Goal: Feedback & Contribution: Leave review/rating

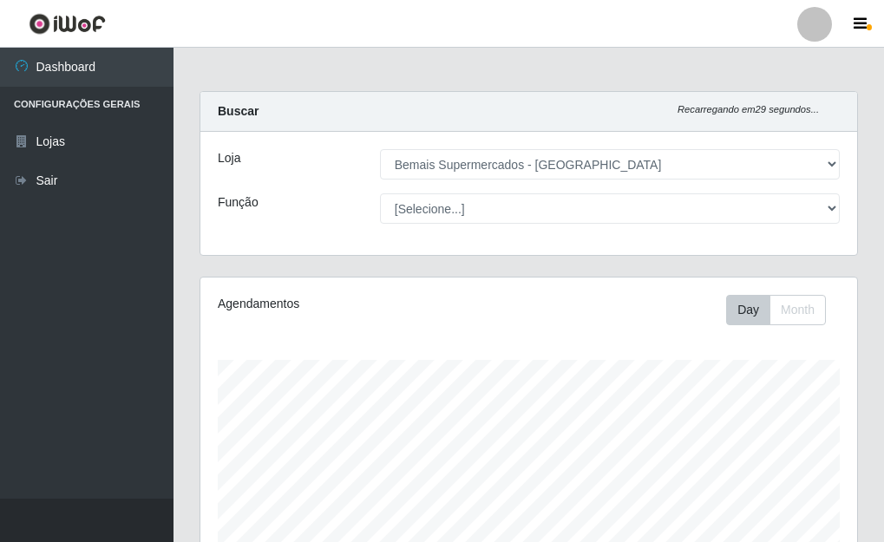
select select "249"
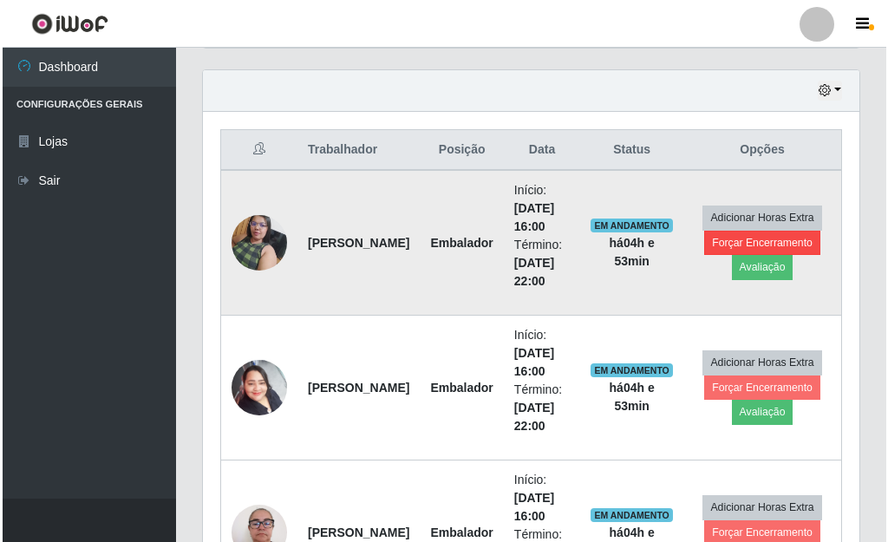
scroll to position [562, 0]
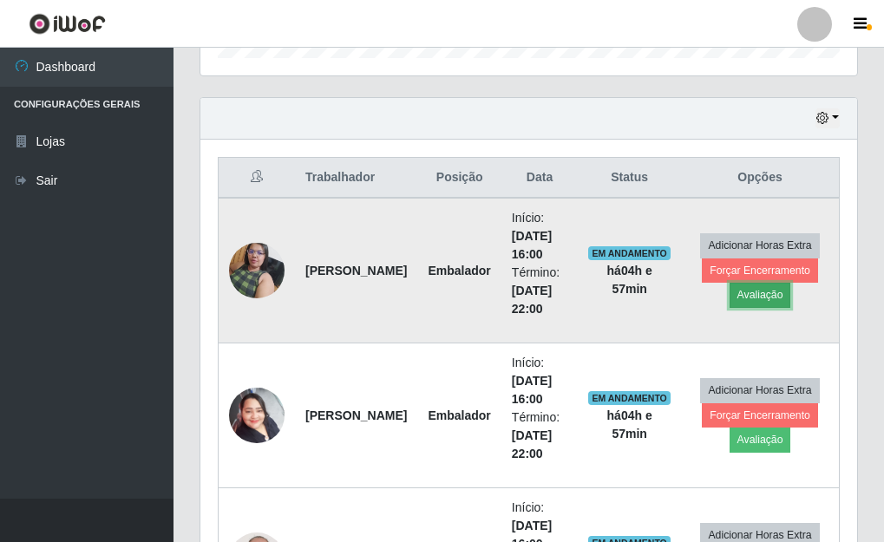
click at [757, 291] on button "Avaliação" at bounding box center [760, 295] width 62 height 24
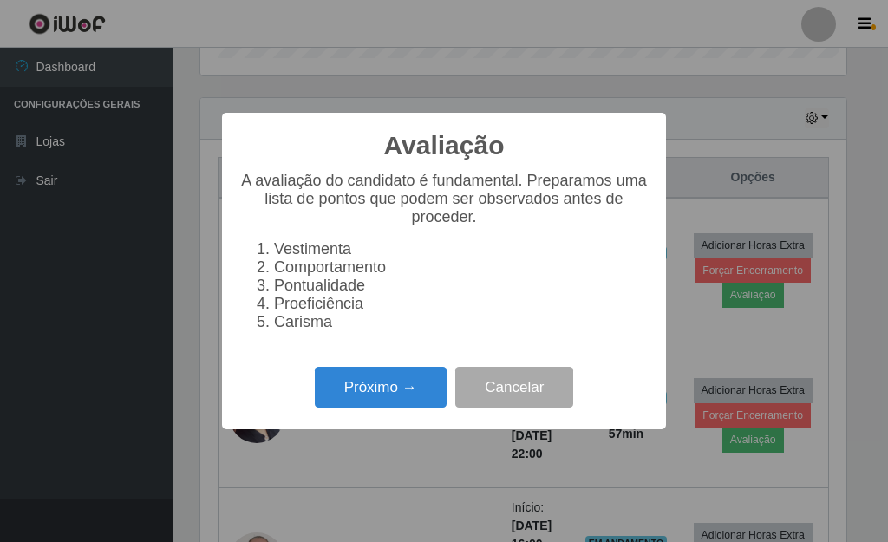
scroll to position [360, 646]
click at [373, 385] on button "Próximo →" at bounding box center [381, 387] width 132 height 41
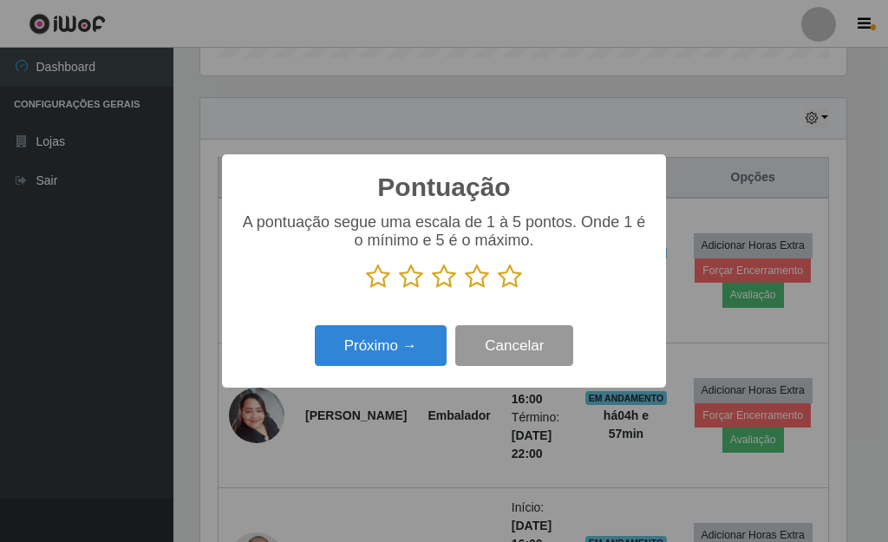
scroll to position [867020, 866734]
click at [506, 279] on icon at bounding box center [510, 277] width 24 height 26
click at [498, 290] on input "radio" at bounding box center [498, 290] width 0 height 0
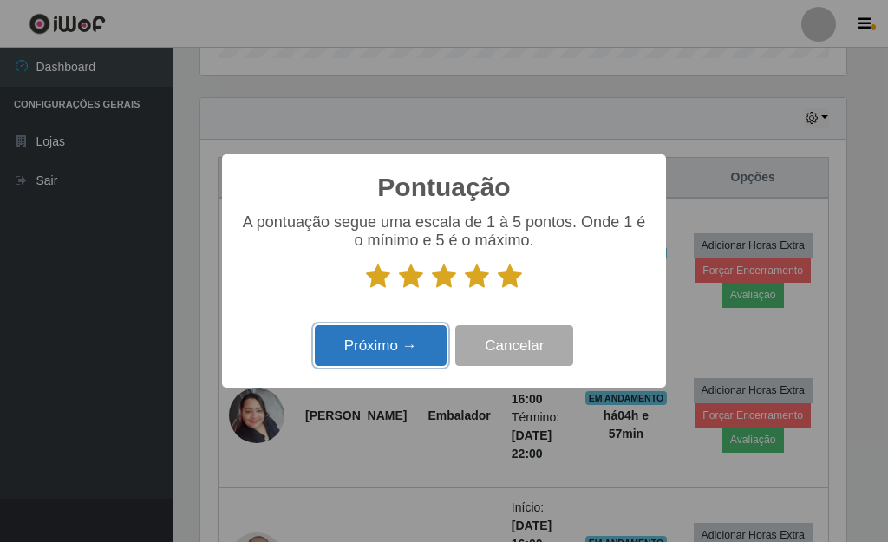
click at [396, 344] on button "Próximo →" at bounding box center [381, 345] width 132 height 41
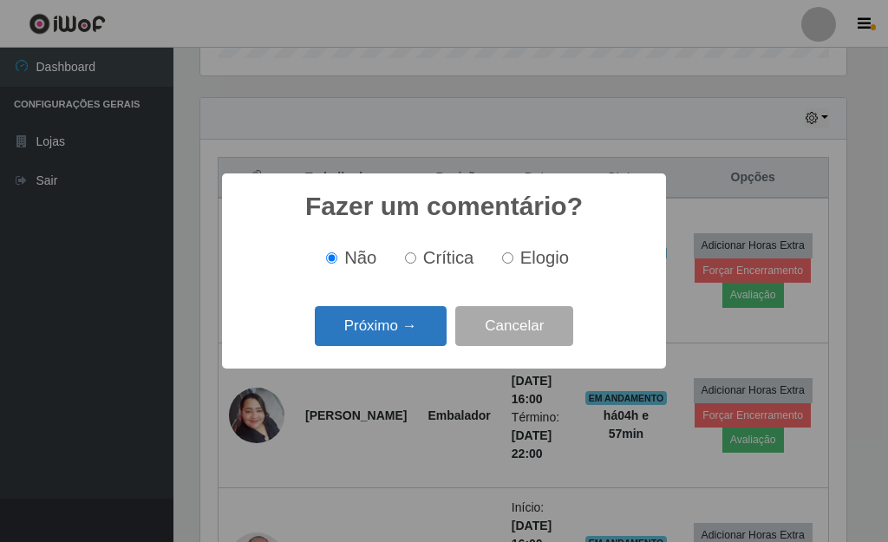
click at [386, 326] on button "Próximo →" at bounding box center [381, 326] width 132 height 41
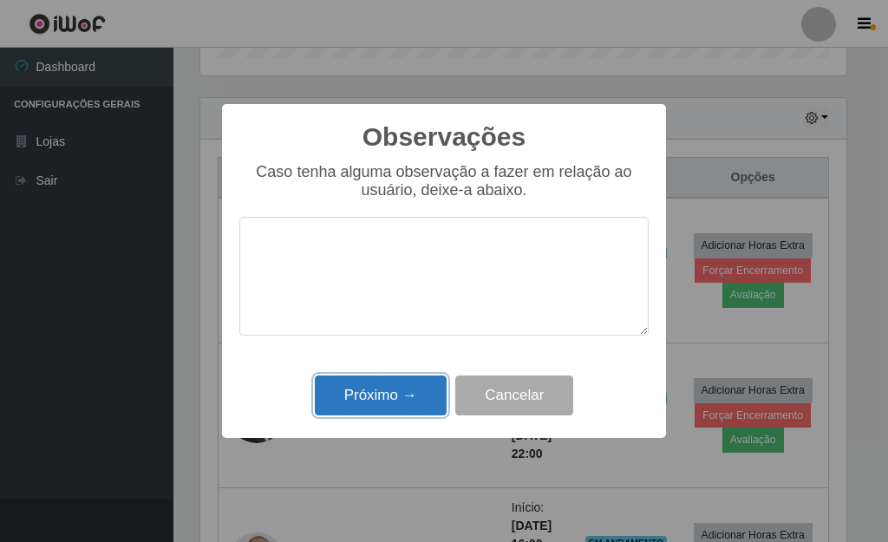
click at [414, 389] on button "Próximo →" at bounding box center [381, 396] width 132 height 41
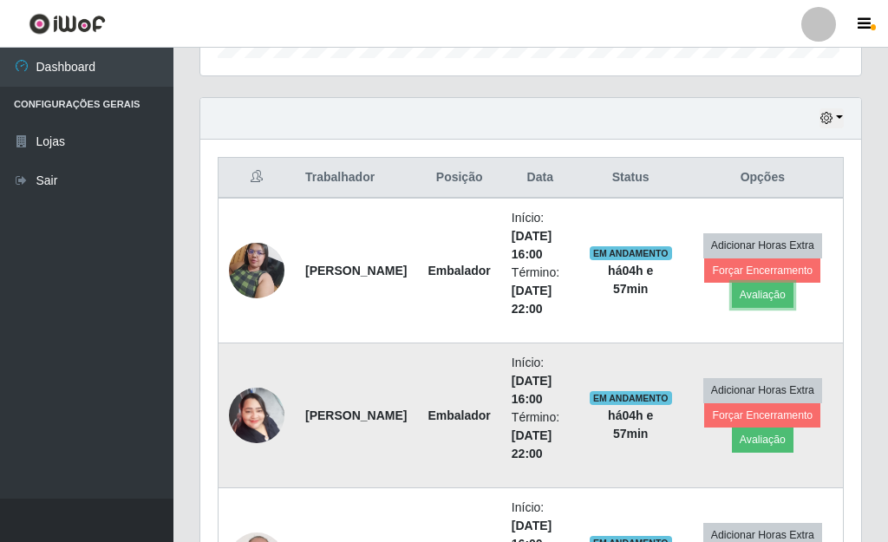
scroll to position [360, 657]
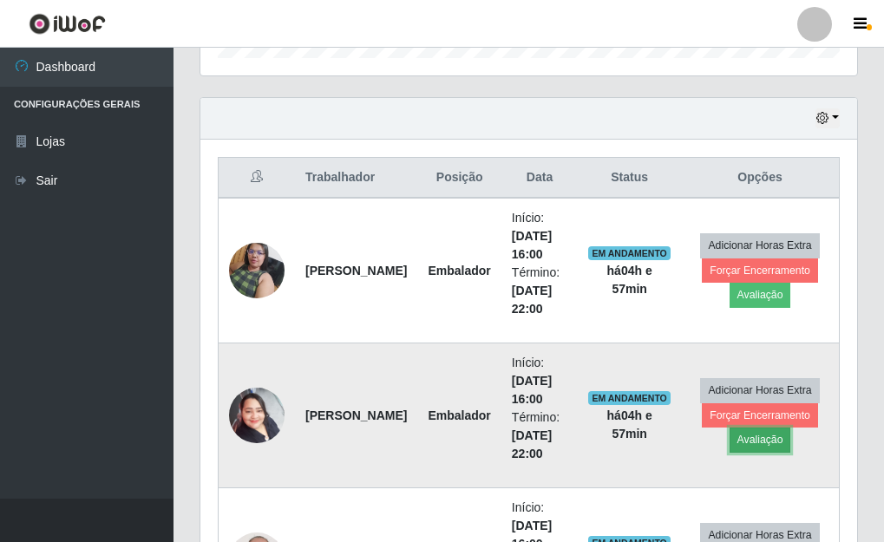
click at [750, 438] on button "Avaliação" at bounding box center [760, 440] width 62 height 24
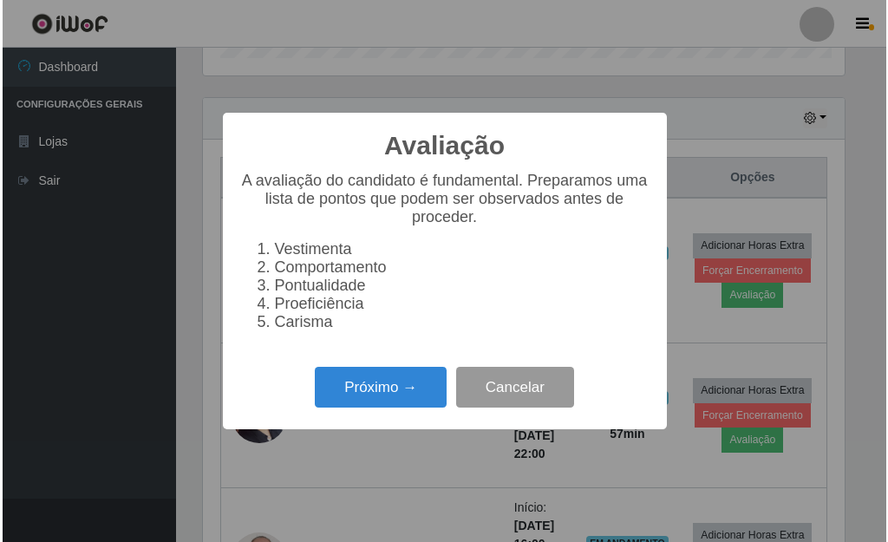
scroll to position [360, 646]
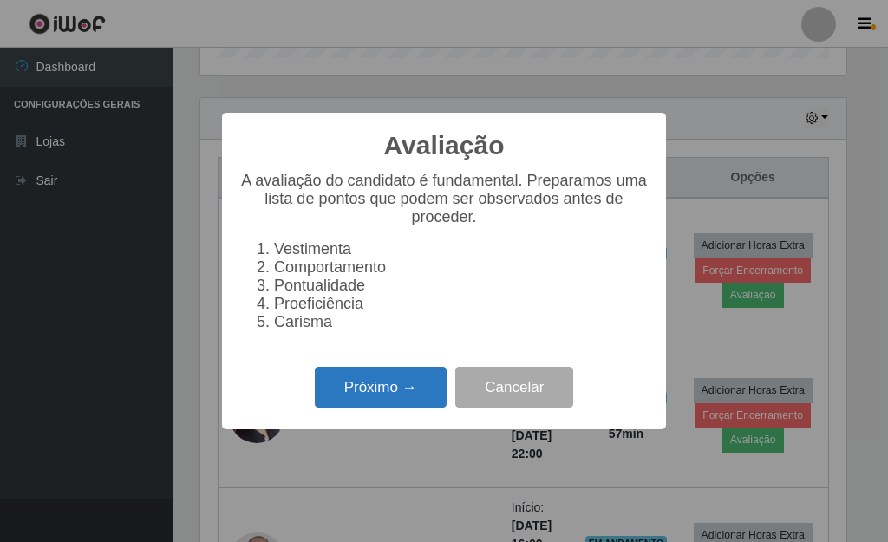
click at [413, 381] on button "Próximo →" at bounding box center [381, 387] width 132 height 41
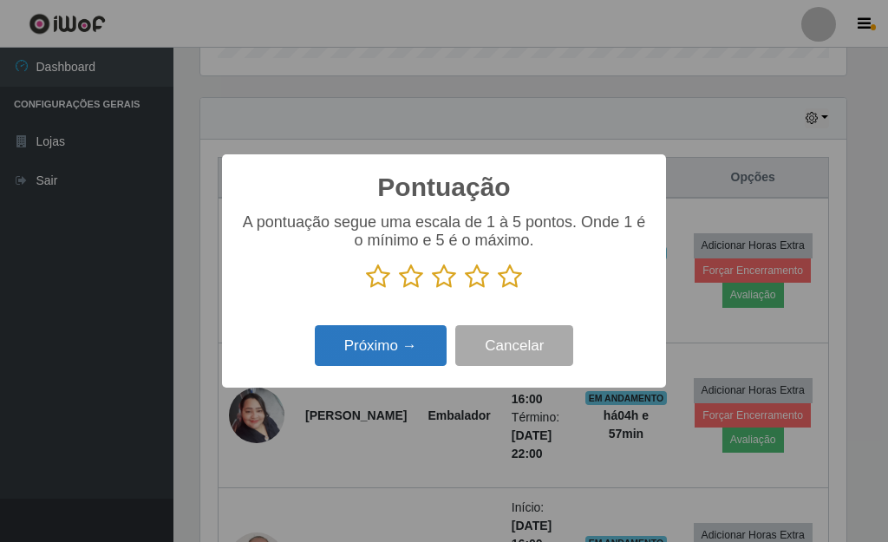
scroll to position [867020, 866734]
click at [517, 285] on p at bounding box center [443, 277] width 409 height 26
click at [513, 279] on icon at bounding box center [510, 277] width 24 height 26
click at [498, 290] on input "radio" at bounding box center [498, 290] width 0 height 0
click at [420, 333] on button "Próximo →" at bounding box center [381, 345] width 132 height 41
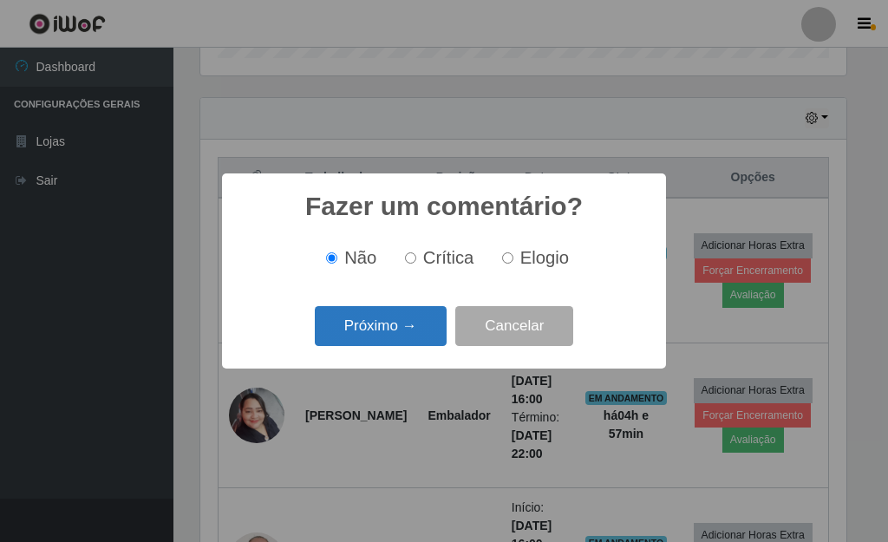
click at [394, 336] on button "Próximo →" at bounding box center [381, 326] width 132 height 41
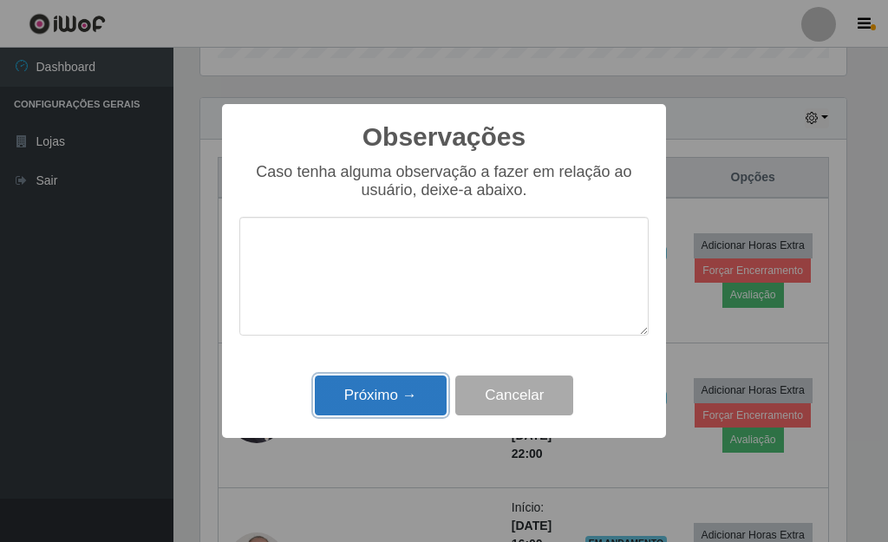
click at [395, 388] on button "Próximo →" at bounding box center [381, 396] width 132 height 41
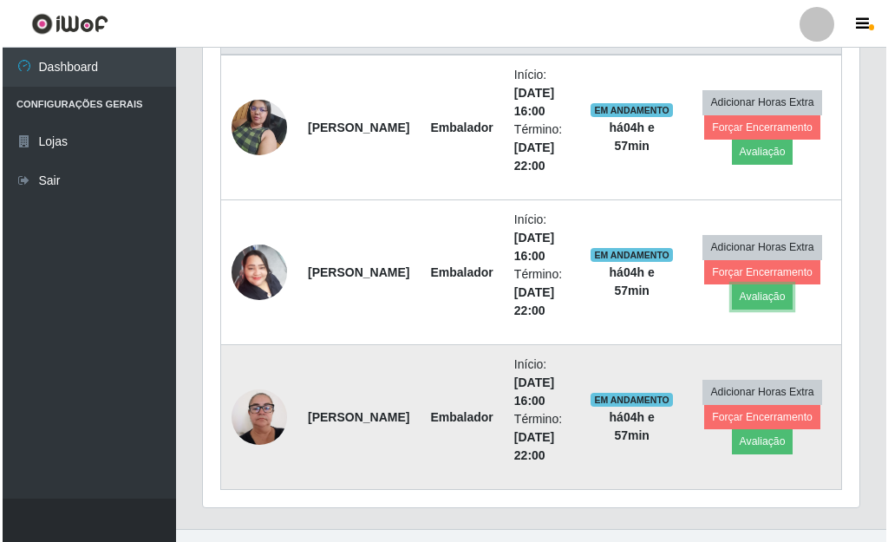
scroll to position [736, 0]
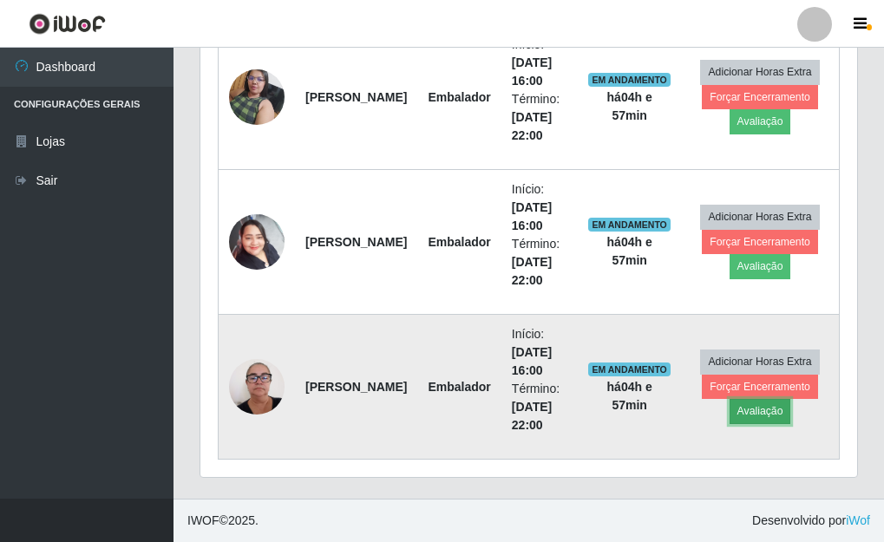
click at [763, 410] on button "Avaliação" at bounding box center [760, 411] width 62 height 24
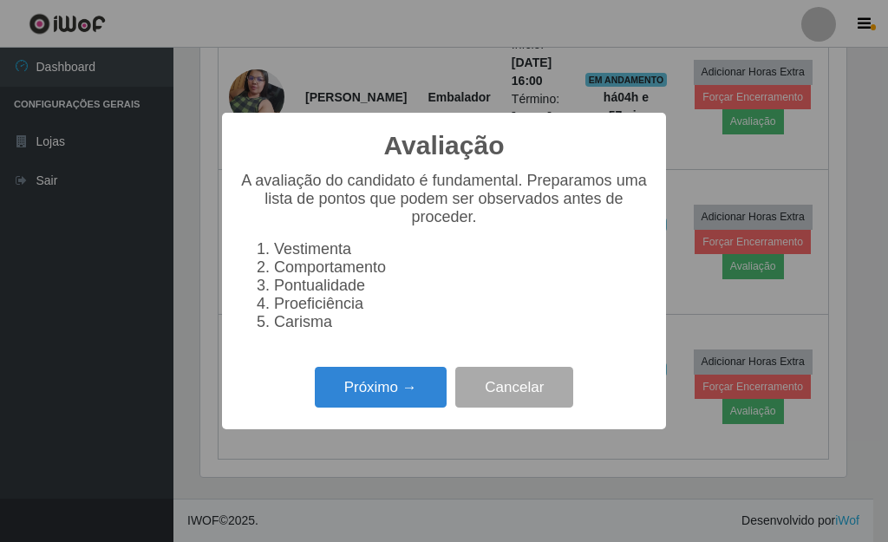
scroll to position [360, 646]
click at [352, 396] on button "Próximo →" at bounding box center [381, 387] width 132 height 41
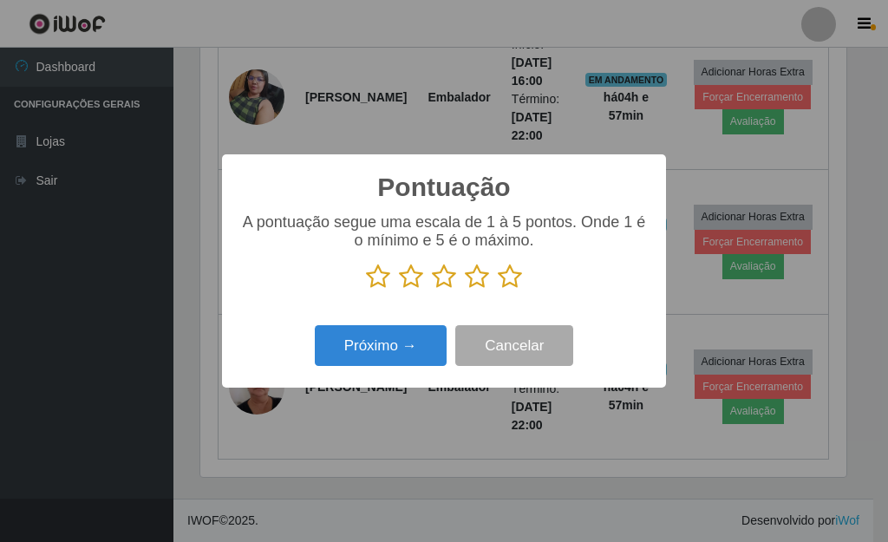
click at [508, 278] on icon at bounding box center [510, 277] width 24 height 26
click at [498, 290] on input "radio" at bounding box center [498, 290] width 0 height 0
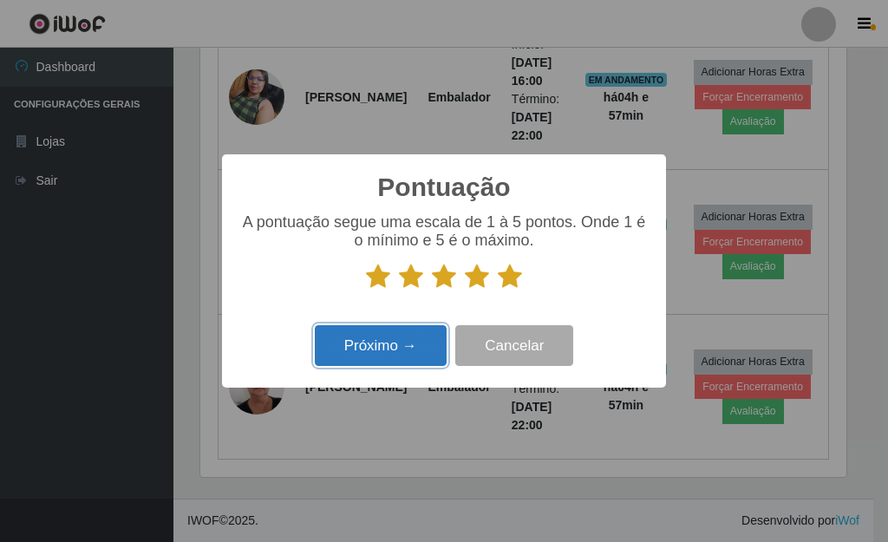
click at [395, 343] on button "Próximo →" at bounding box center [381, 345] width 132 height 41
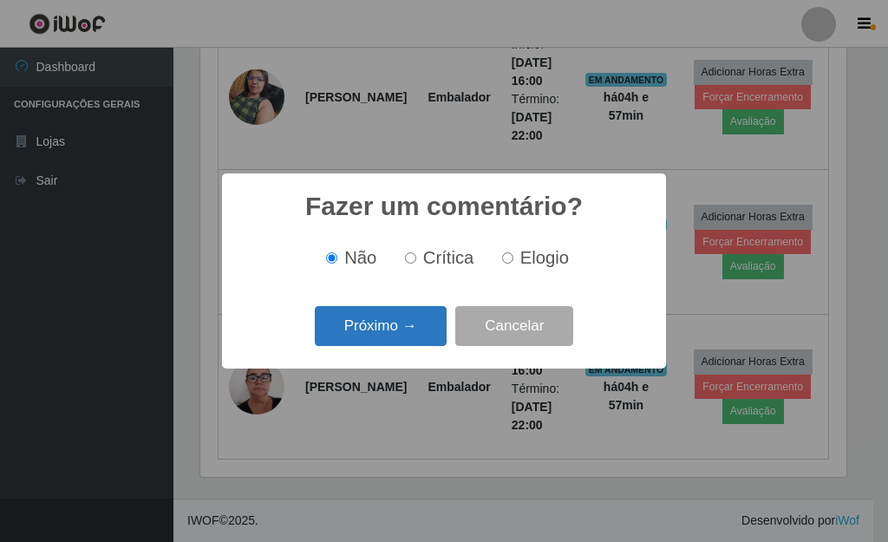
click at [386, 331] on button "Próximo →" at bounding box center [381, 326] width 132 height 41
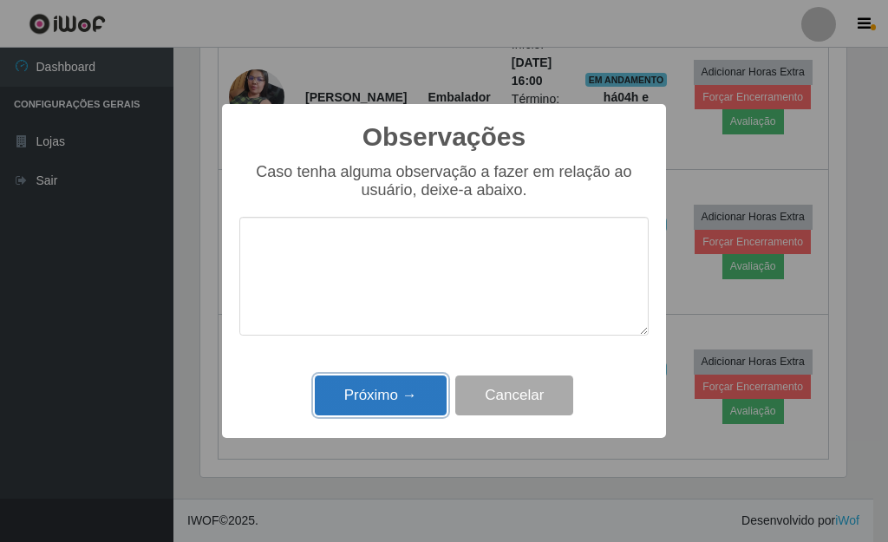
click at [381, 392] on button "Próximo →" at bounding box center [381, 396] width 132 height 41
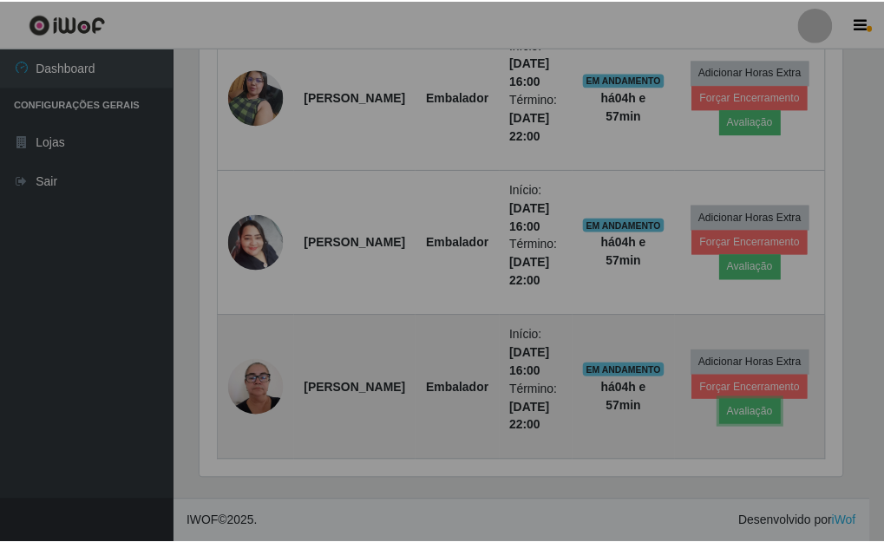
scroll to position [360, 657]
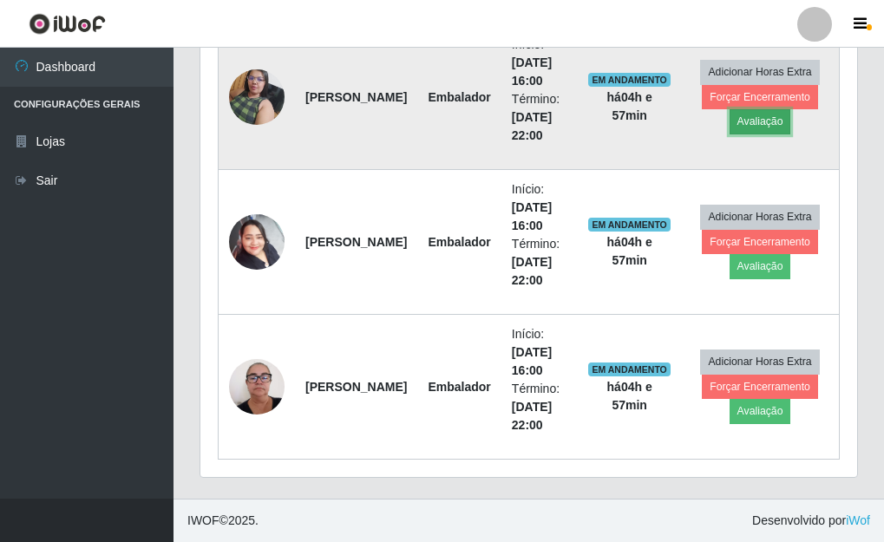
click at [764, 131] on button "Avaliação" at bounding box center [760, 121] width 62 height 24
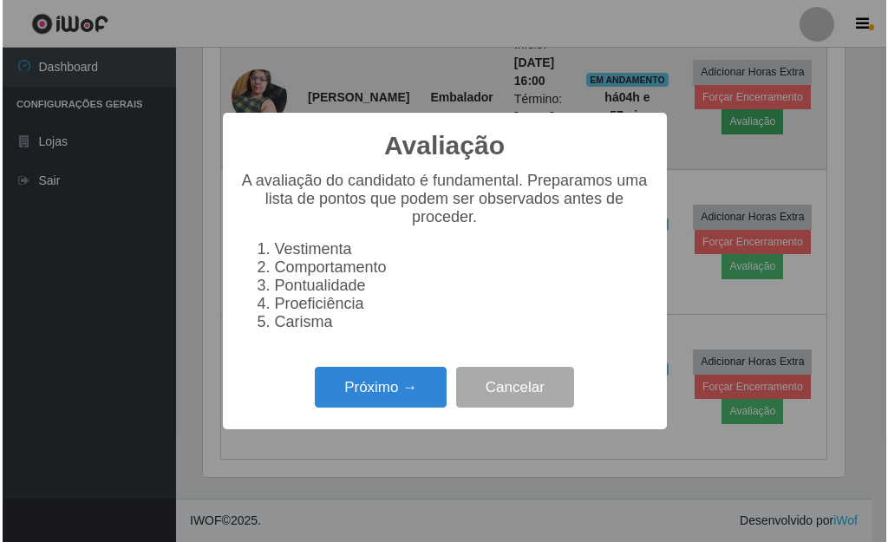
scroll to position [360, 646]
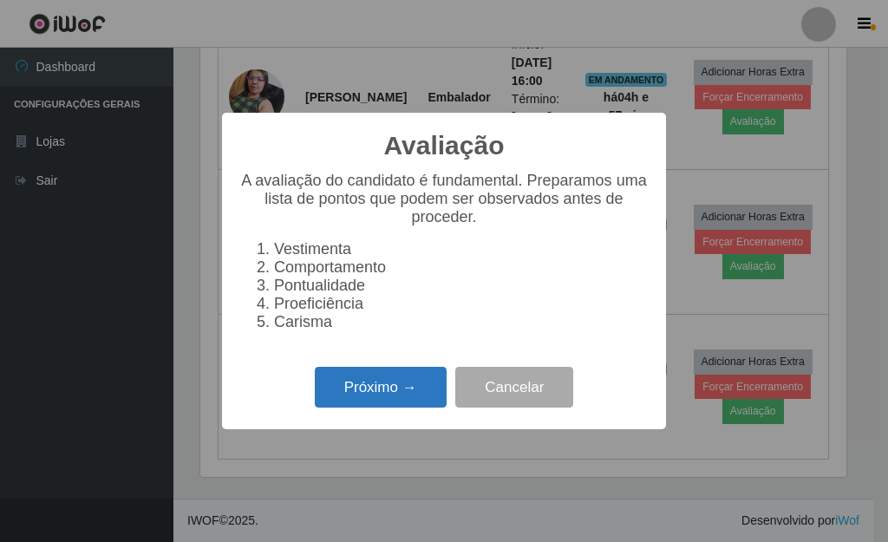
click at [420, 389] on button "Próximo →" at bounding box center [381, 387] width 132 height 41
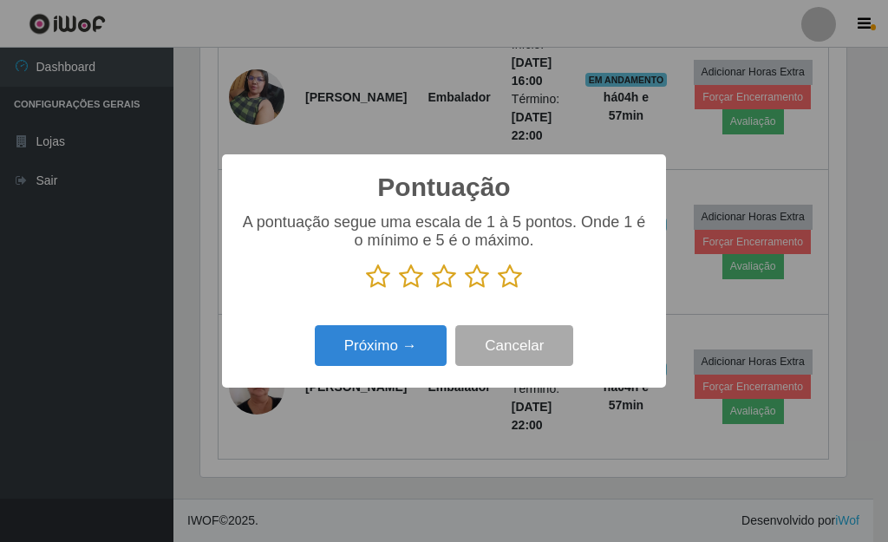
scroll to position [867020, 866734]
click at [510, 286] on icon at bounding box center [510, 277] width 24 height 26
click at [498, 290] on input "radio" at bounding box center [498, 290] width 0 height 0
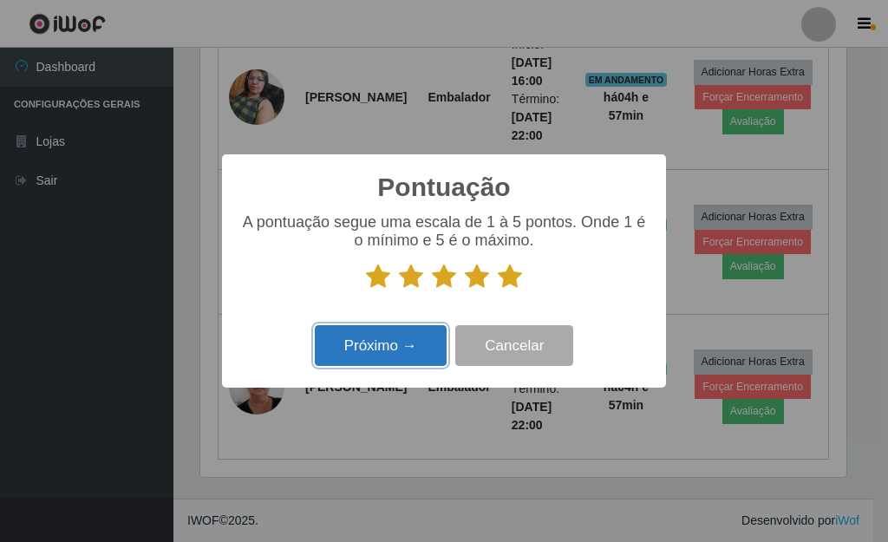
click at [402, 337] on button "Próximo →" at bounding box center [381, 345] width 132 height 41
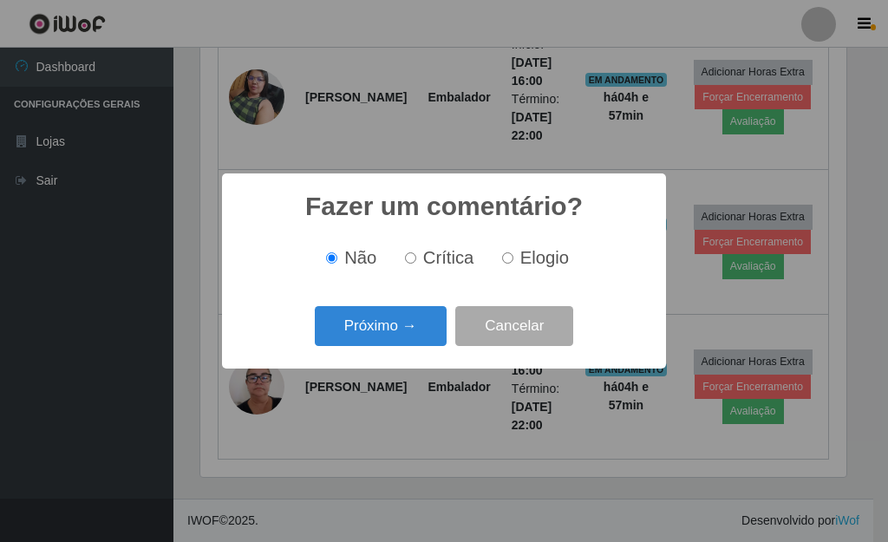
click at [397, 337] on button "Próximo →" at bounding box center [381, 326] width 132 height 41
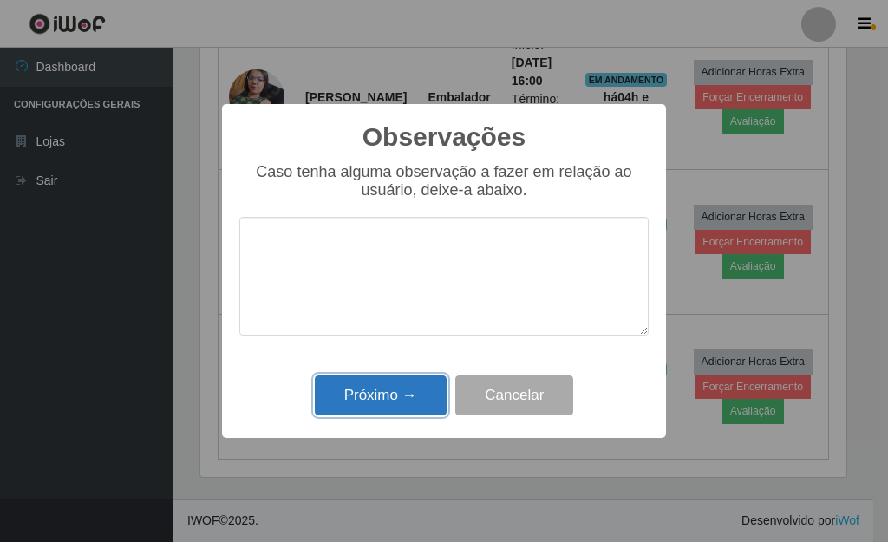
click at [375, 402] on button "Próximo →" at bounding box center [381, 396] width 132 height 41
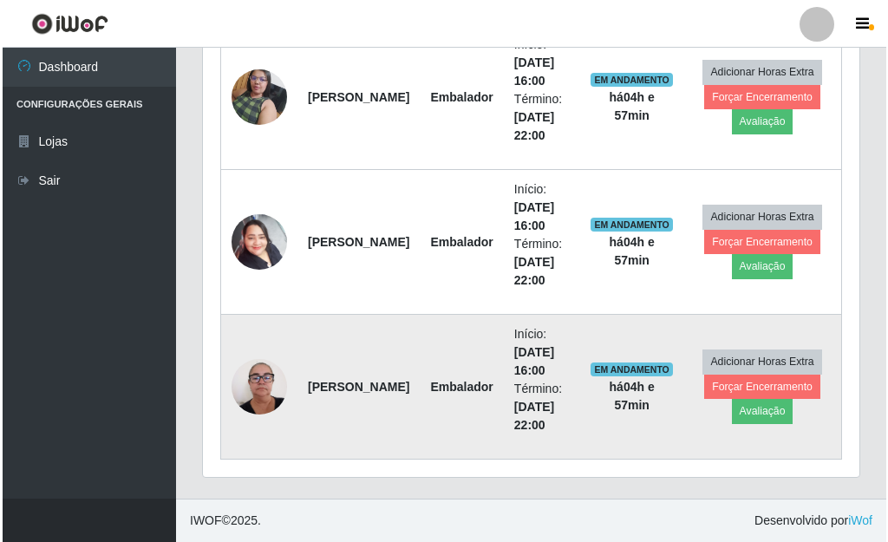
scroll to position [360, 657]
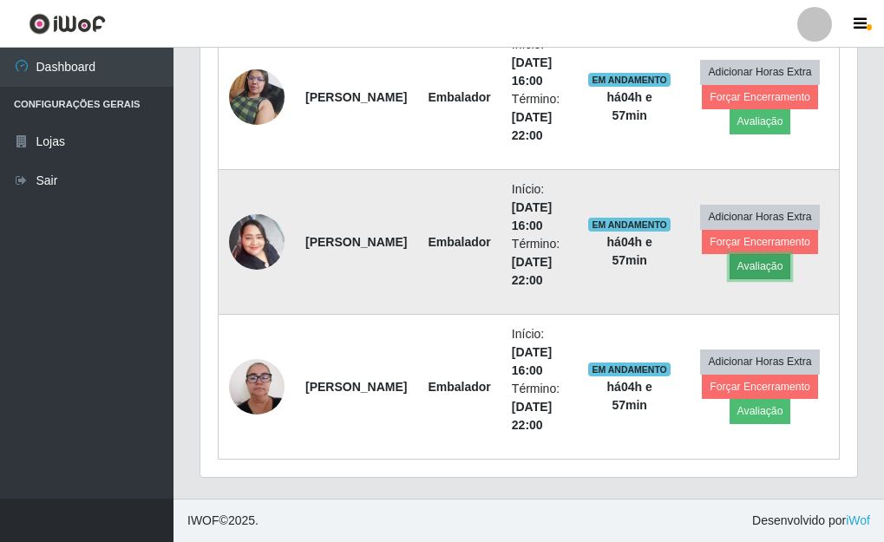
click at [755, 273] on button "Avaliação" at bounding box center [760, 266] width 62 height 24
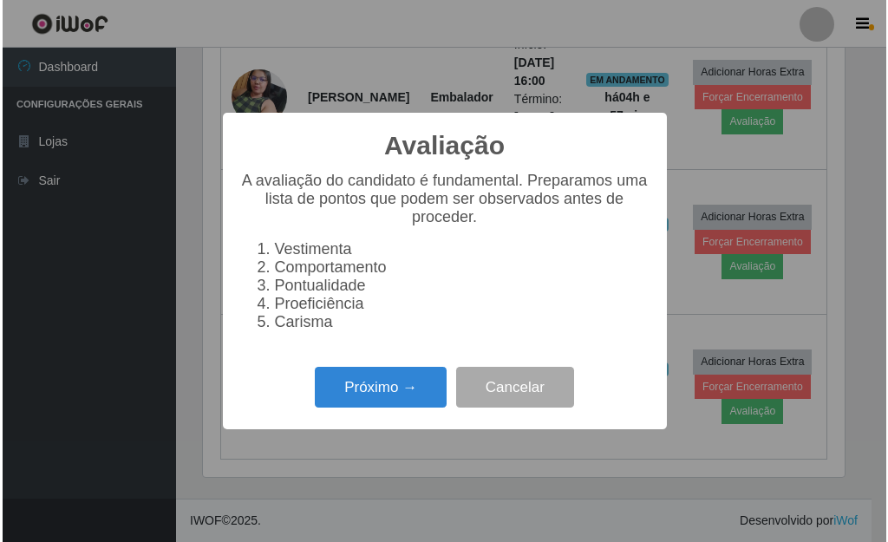
scroll to position [360, 646]
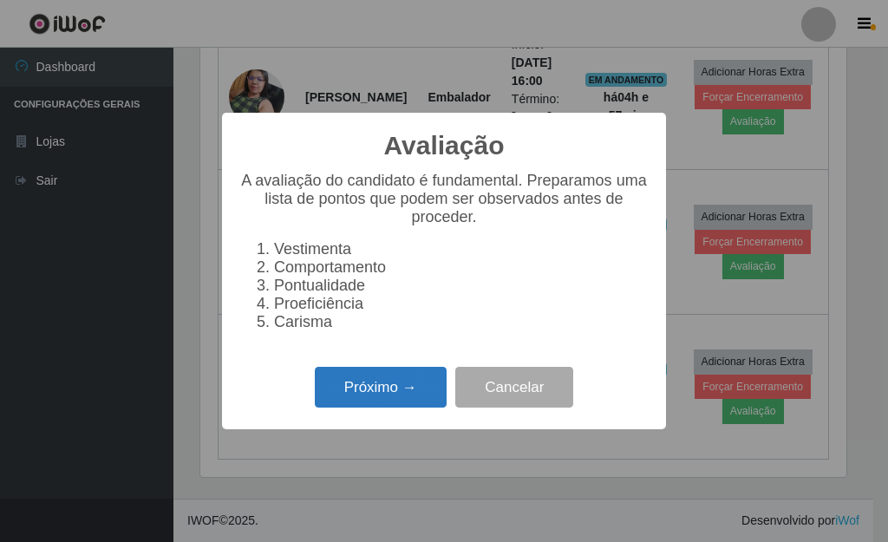
click at [374, 391] on button "Próximo →" at bounding box center [381, 387] width 132 height 41
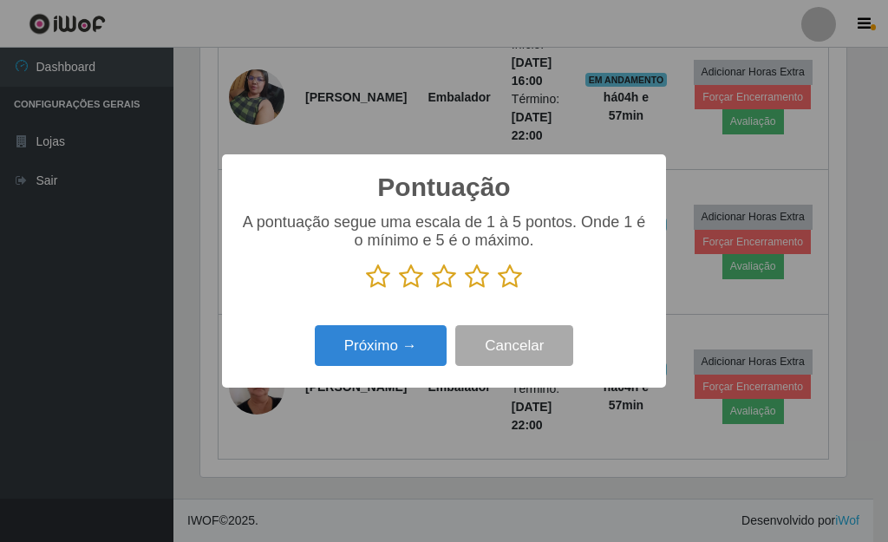
click at [502, 279] on icon at bounding box center [510, 277] width 24 height 26
click at [498, 290] on input "radio" at bounding box center [498, 290] width 0 height 0
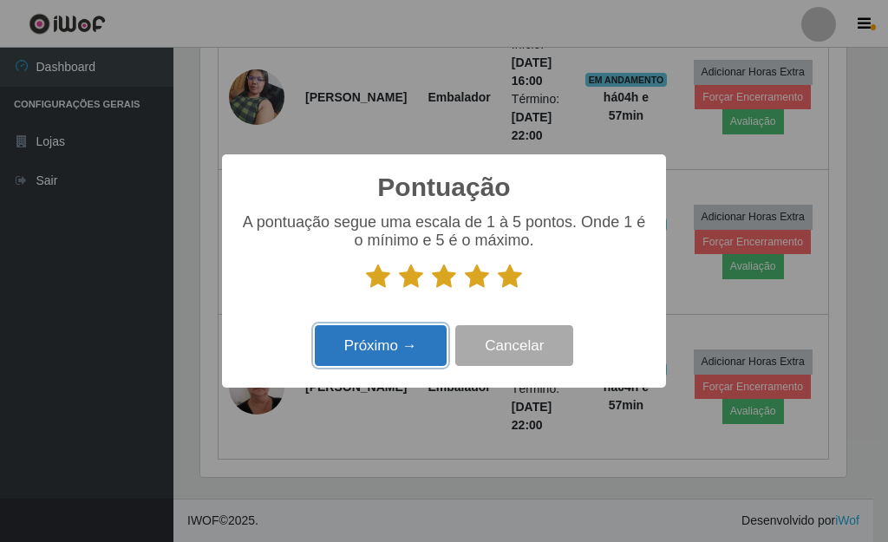
click at [401, 350] on button "Próximo →" at bounding box center [381, 345] width 132 height 41
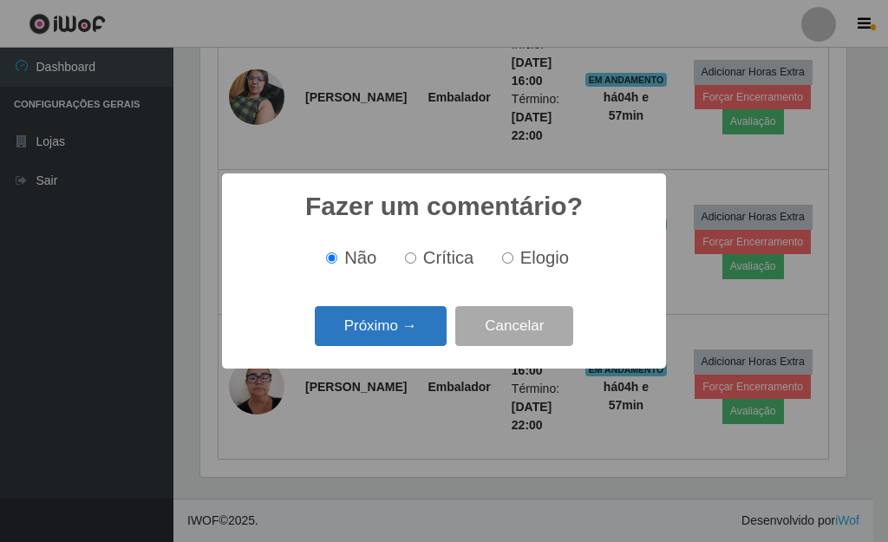
click at [392, 338] on button "Próximo →" at bounding box center [381, 326] width 132 height 41
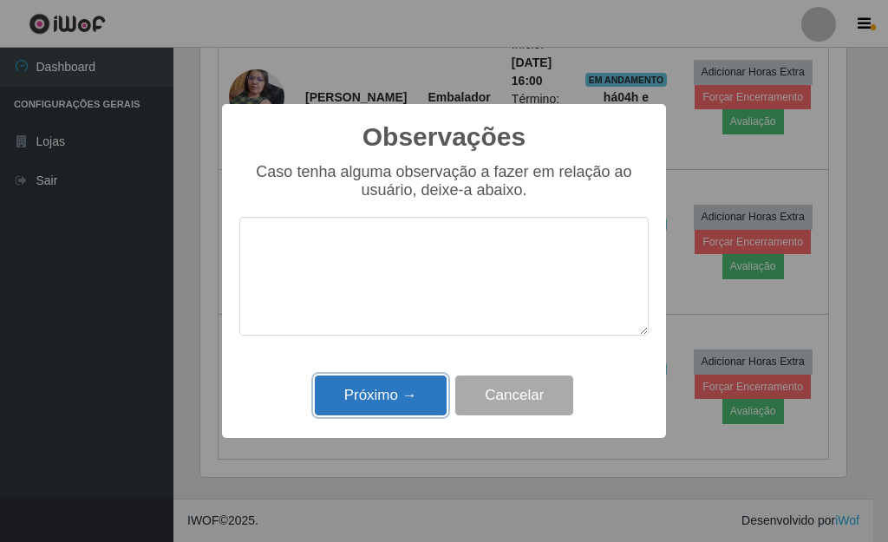
click at [376, 396] on button "Próximo →" at bounding box center [381, 396] width 132 height 41
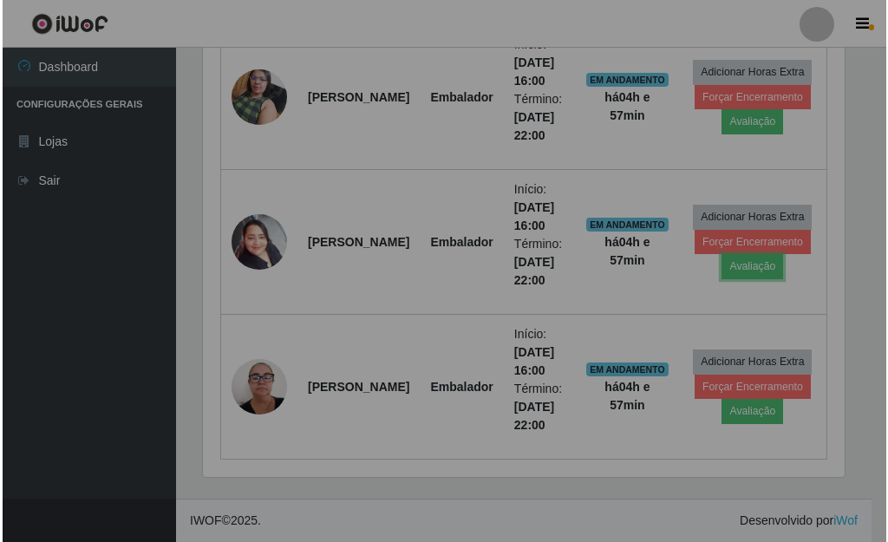
scroll to position [360, 657]
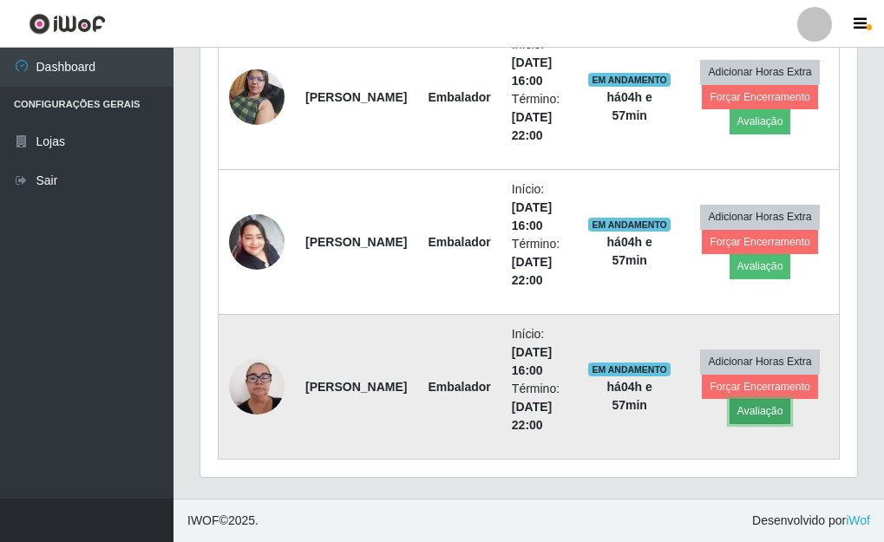
click at [767, 408] on button "Avaliação" at bounding box center [760, 411] width 62 height 24
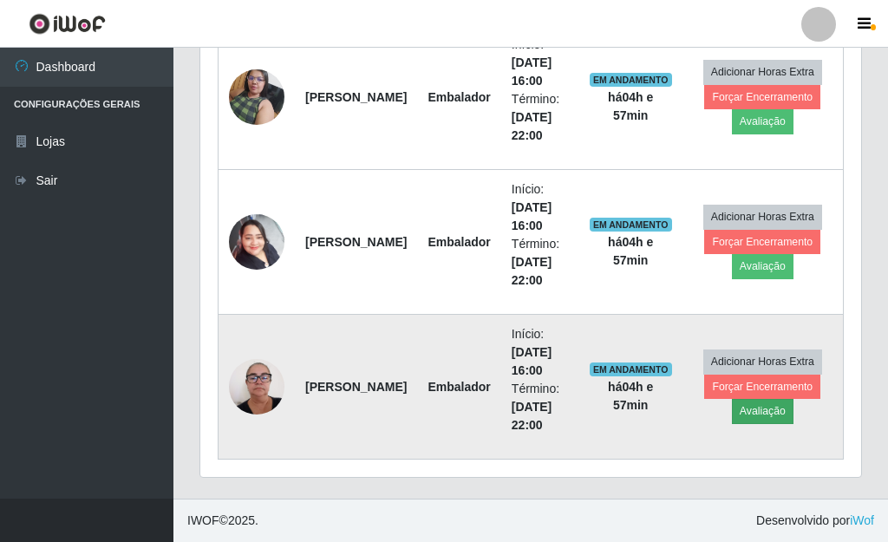
scroll to position [360, 646]
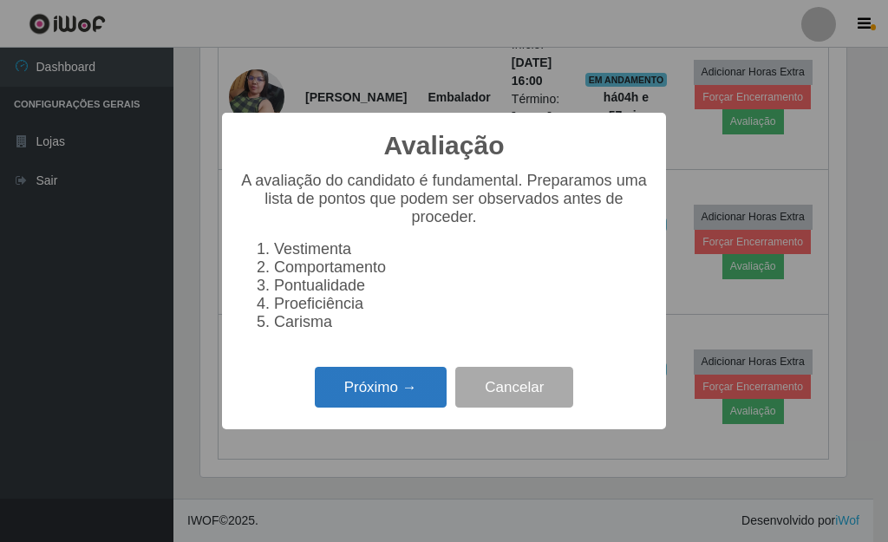
click at [402, 404] on button "Próximo →" at bounding box center [381, 387] width 132 height 41
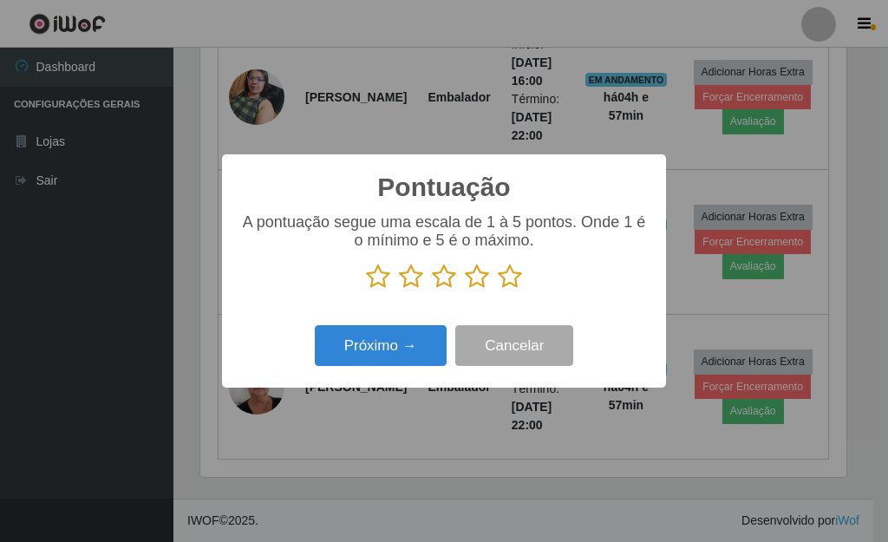
click at [507, 282] on icon at bounding box center [510, 277] width 24 height 26
click at [498, 290] on input "radio" at bounding box center [498, 290] width 0 height 0
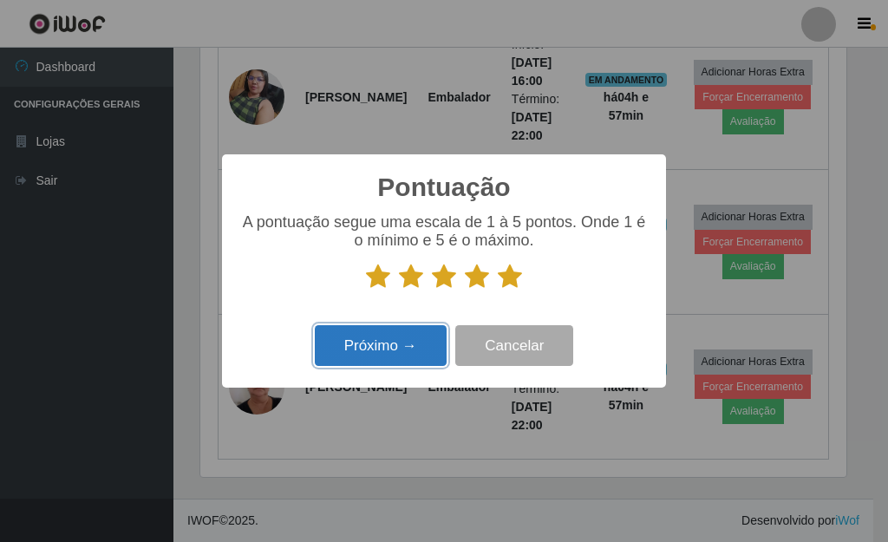
click at [387, 329] on button "Próximo →" at bounding box center [381, 345] width 132 height 41
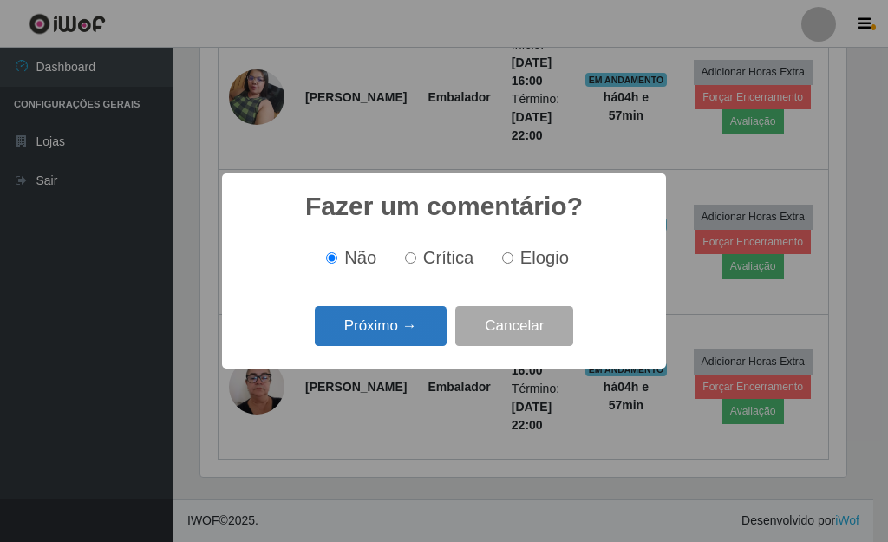
click at [388, 336] on button "Próximo →" at bounding box center [381, 326] width 132 height 41
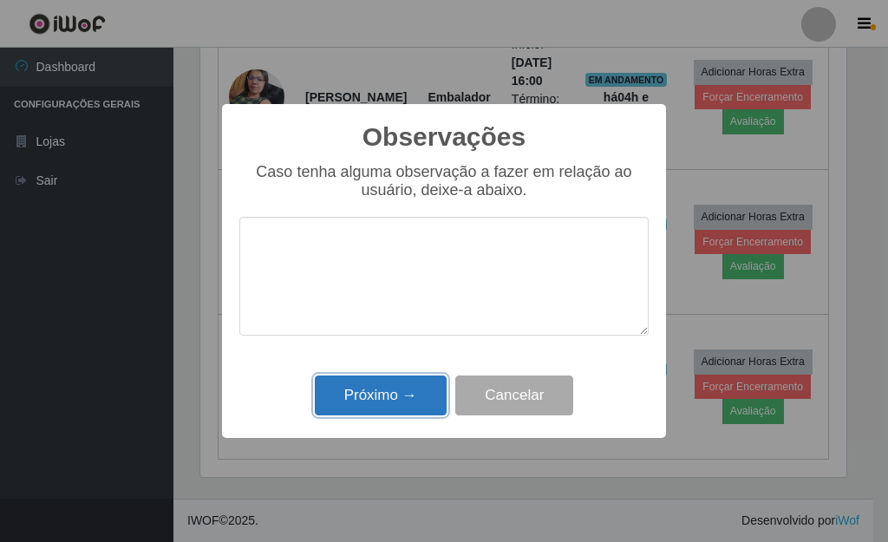
click at [390, 379] on button "Próximo →" at bounding box center [381, 396] width 132 height 41
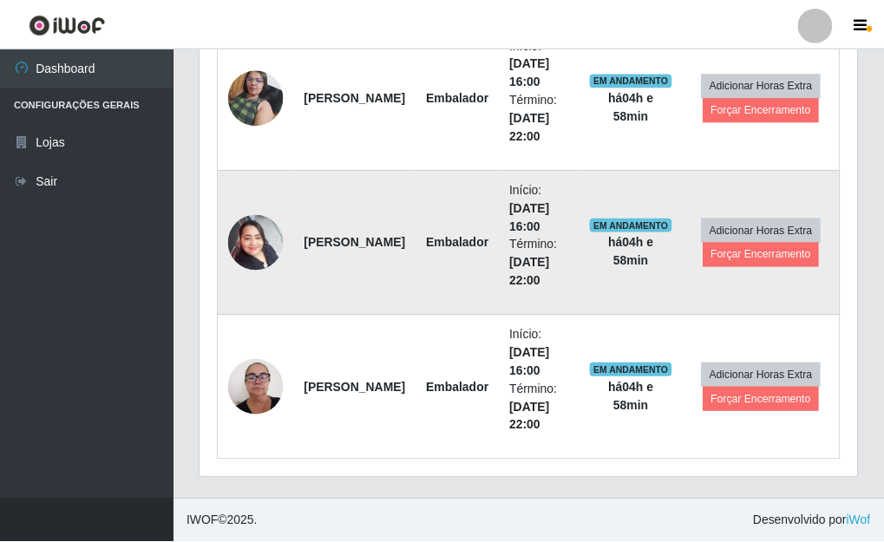
scroll to position [0, 0]
